Goal: Find specific page/section

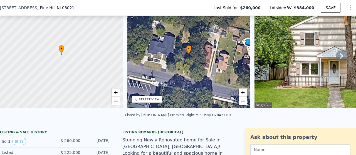
scroll to position [26, 0]
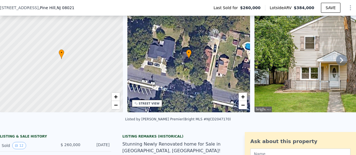
click at [340, 63] on icon at bounding box center [341, 61] width 3 height 6
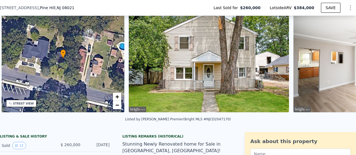
scroll to position [0, 129]
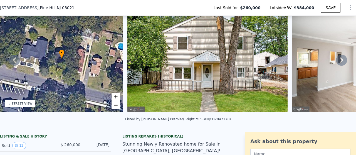
click at [336, 63] on icon at bounding box center [341, 60] width 11 height 11
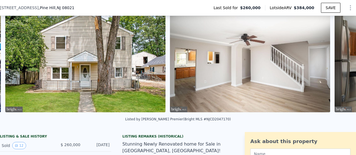
scroll to position [0, 254]
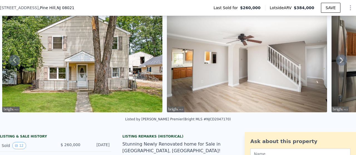
click at [340, 63] on icon at bounding box center [341, 61] width 3 height 6
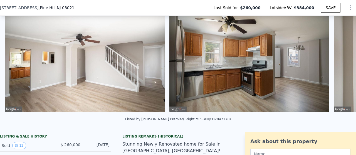
scroll to position [0, 419]
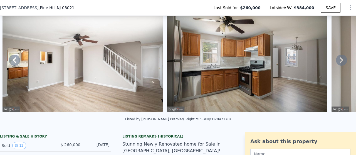
click at [340, 63] on icon at bounding box center [341, 61] width 3 height 6
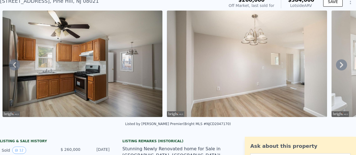
scroll to position [0, 0]
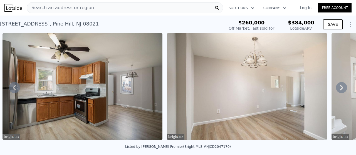
click at [336, 89] on icon at bounding box center [341, 87] width 11 height 11
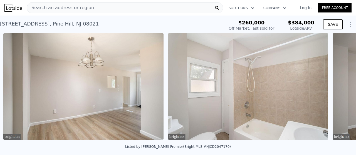
scroll to position [0, 748]
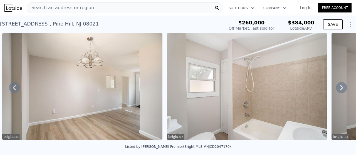
click at [336, 89] on icon at bounding box center [341, 87] width 11 height 11
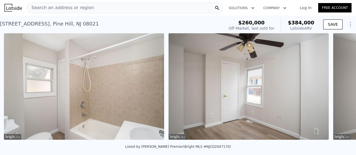
scroll to position [0, 912]
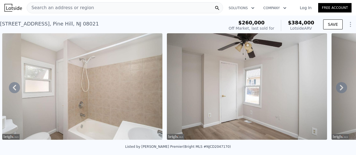
click at [340, 88] on icon at bounding box center [341, 88] width 3 height 6
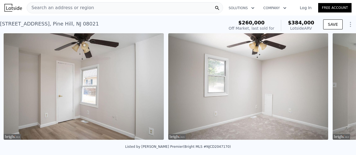
scroll to position [0, 1077]
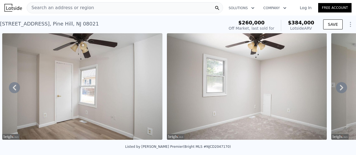
click at [336, 90] on icon at bounding box center [341, 87] width 11 height 11
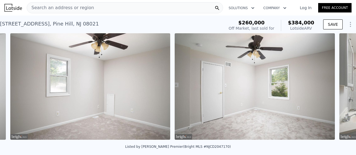
scroll to position [0, 1241]
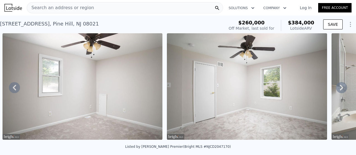
click at [336, 89] on icon at bounding box center [341, 87] width 11 height 11
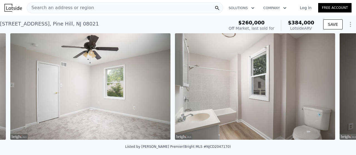
scroll to position [0, 1405]
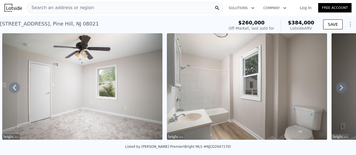
click at [336, 88] on icon at bounding box center [341, 87] width 11 height 11
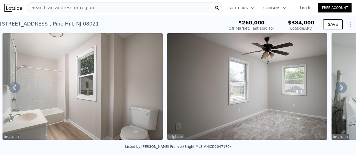
click at [336, 88] on icon at bounding box center [341, 87] width 11 height 11
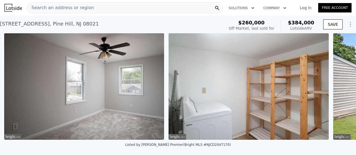
scroll to position [0, 1734]
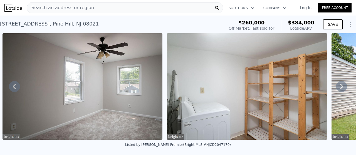
click at [336, 87] on icon at bounding box center [341, 86] width 11 height 11
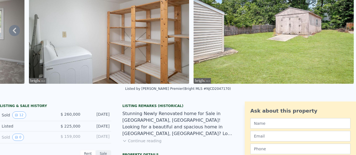
scroll to position [2, 0]
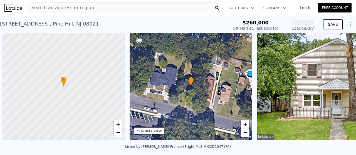
scroll to position [0, 2]
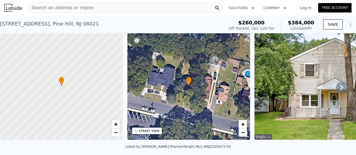
click at [344, 88] on img at bounding box center [334, 86] width 160 height 107
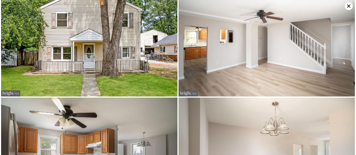
scroll to position [0, 0]
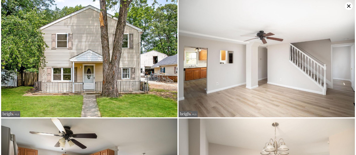
click at [347, 4] on icon at bounding box center [349, 6] width 8 height 8
